Goal: Transaction & Acquisition: Purchase product/service

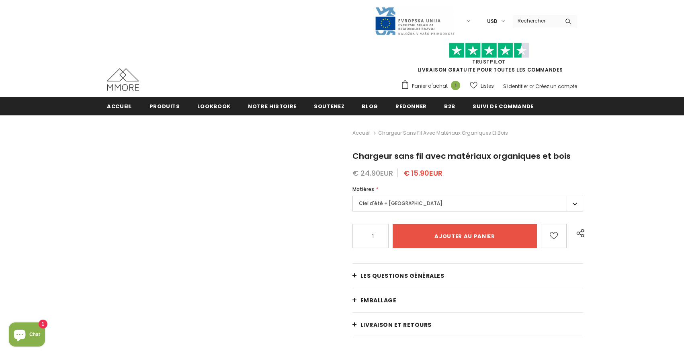
type input "Add to cart"
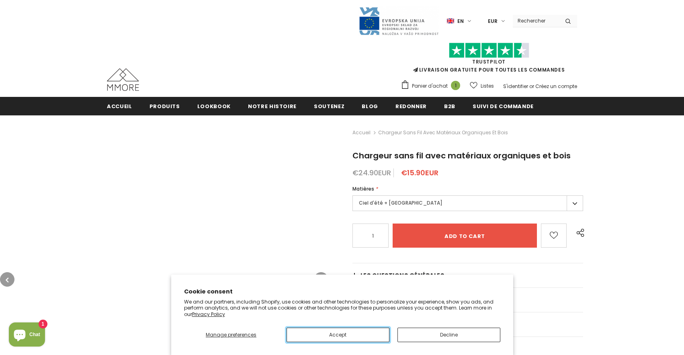
click at [337, 334] on button "Accept" at bounding box center [337, 334] width 103 height 14
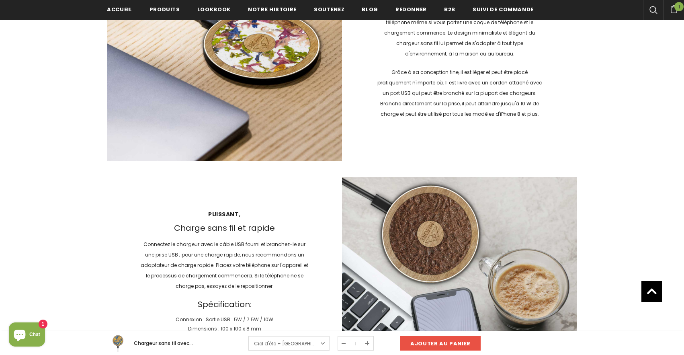
scroll to position [1064, 0]
